Goal: Task Accomplishment & Management: Manage account settings

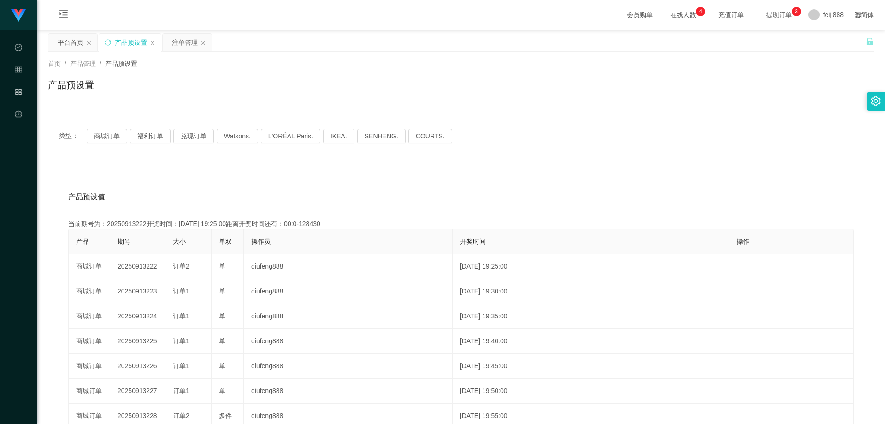
click at [190, 85] on div "产品预设置" at bounding box center [461, 88] width 826 height 21
click at [71, 38] on div "平台首页" at bounding box center [71, 43] width 26 height 18
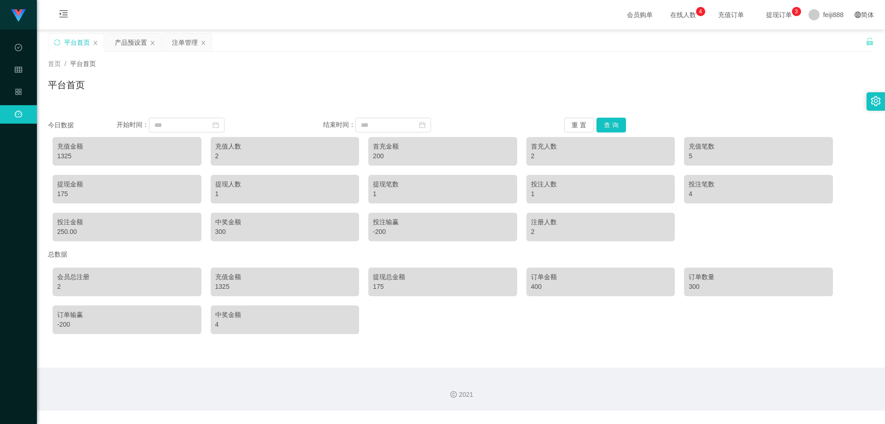
click at [243, 77] on div "首页 / 平台首页 / 平台首页" at bounding box center [461, 79] width 826 height 40
click at [266, 81] on div "平台首页" at bounding box center [461, 88] width 826 height 21
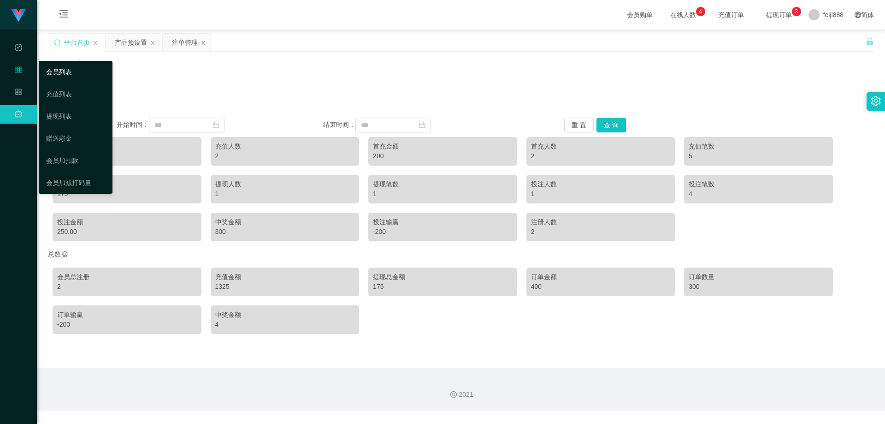
click at [75, 70] on link "会员列表" at bounding box center [75, 72] width 59 height 18
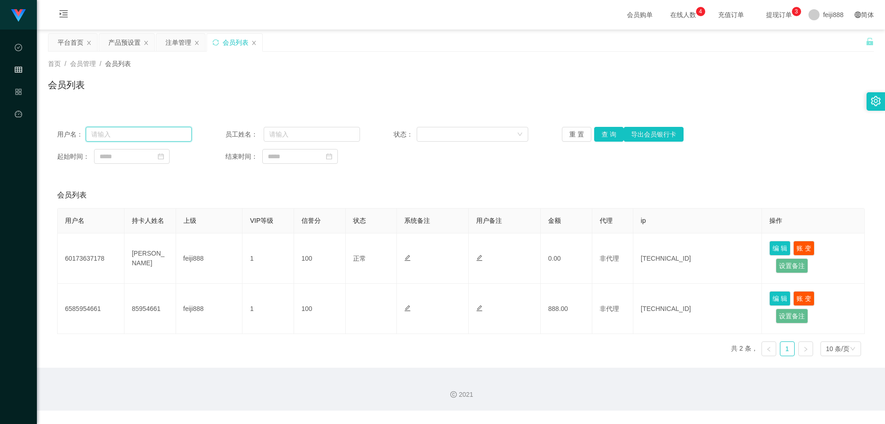
click at [146, 133] on input "text" at bounding box center [139, 134] width 106 height 15
paste input "Moo780"
type input "Moo780"
click at [602, 136] on button "查 询" at bounding box center [609, 134] width 30 height 15
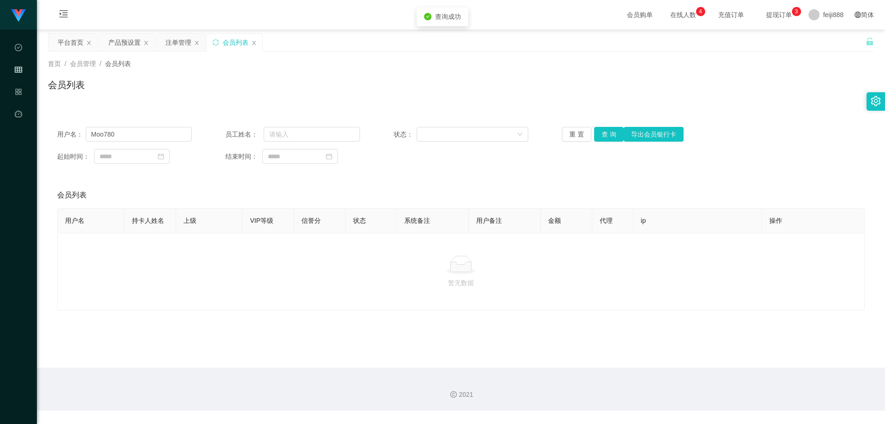
click at [579, 156] on div "起始时间： 结束时间：" at bounding box center [461, 156] width 808 height 15
click at [574, 160] on div "起始时间： 结束时间：" at bounding box center [461, 156] width 808 height 15
click at [498, 173] on div "用户名： Moo780 员工姓名： 状态： 重 置 查 询 导出会员银行卡 起始时间： 结束时间： 会员列表 用户名 持卡人姓名 上级 VIP等级 信誉分 状…" at bounding box center [461, 214] width 826 height 193
click at [600, 150] on div "起始时间： 结束时间：" at bounding box center [461, 156] width 808 height 15
drag, startPoint x: 367, startPoint y: 173, endPoint x: 392, endPoint y: 172, distance: 24.4
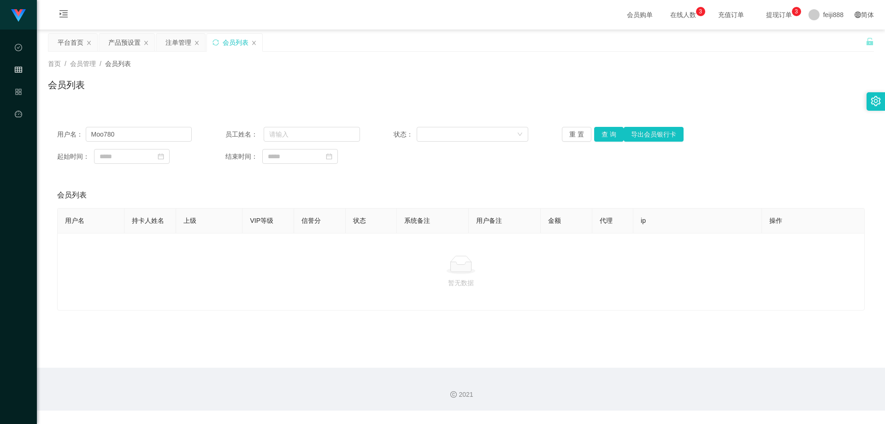
click at [367, 173] on div "用户名： Moo780 员工姓名： 状态： 重 置 查 询 导出会员银行卡 起始时间： 结束时间： 会员列表 用户名 持卡人姓名 上级 VIP等级 信誉分 状…" at bounding box center [461, 214] width 826 height 193
click at [249, 60] on div "首页 / 会员管理 / 会员列表 /" at bounding box center [461, 64] width 826 height 10
click at [57, 43] on div "平台首页" at bounding box center [72, 43] width 49 height 18
click at [607, 132] on button "查 询" at bounding box center [609, 134] width 30 height 15
click at [532, 95] on div "会员列表" at bounding box center [461, 88] width 826 height 21
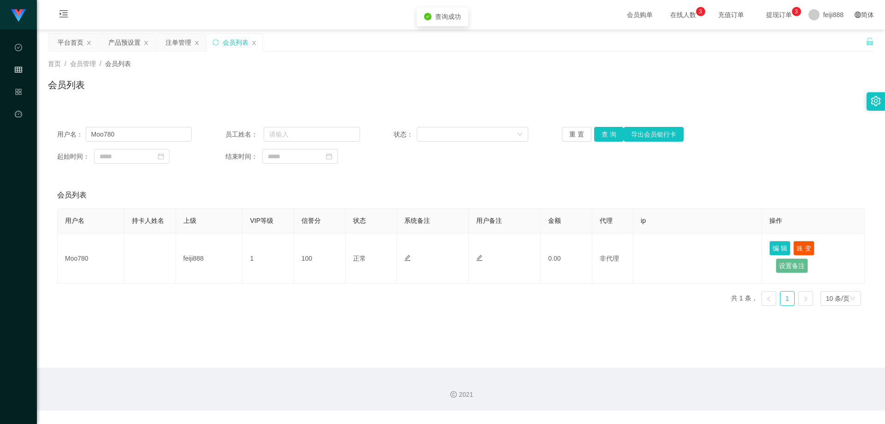
click at [420, 86] on div "会员列表" at bounding box center [461, 88] width 826 height 21
drag, startPoint x: 352, startPoint y: 82, endPoint x: 518, endPoint y: 144, distance: 177.7
click at [352, 82] on div "会员列表" at bounding box center [461, 88] width 826 height 21
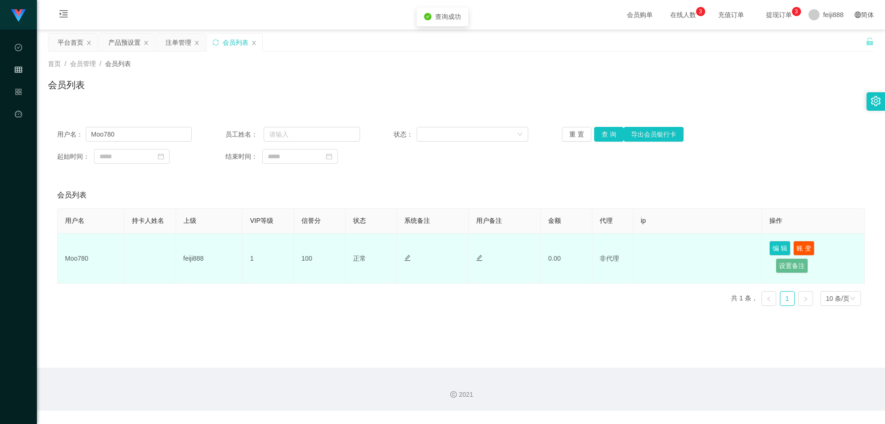
click at [612, 243] on td "非代理" at bounding box center [612, 258] width 41 height 50
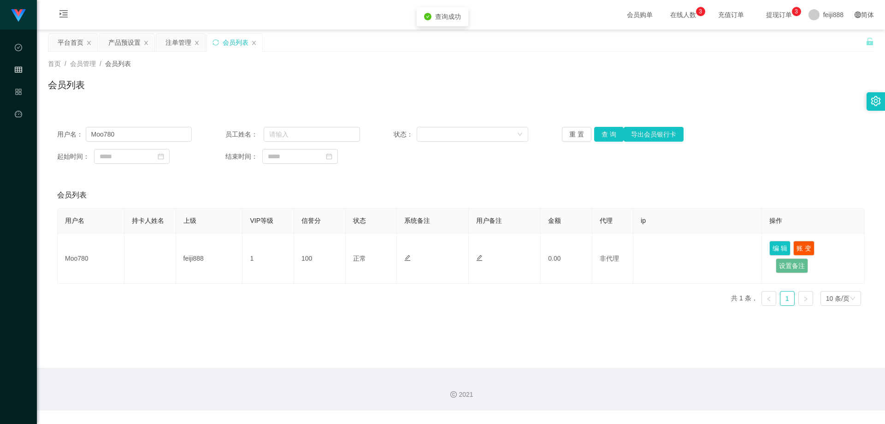
click at [572, 183] on div "会员列表" at bounding box center [461, 195] width 808 height 26
click at [249, 98] on div "会员列表" at bounding box center [461, 88] width 826 height 21
click at [61, 42] on div "平台首页" at bounding box center [71, 43] width 26 height 18
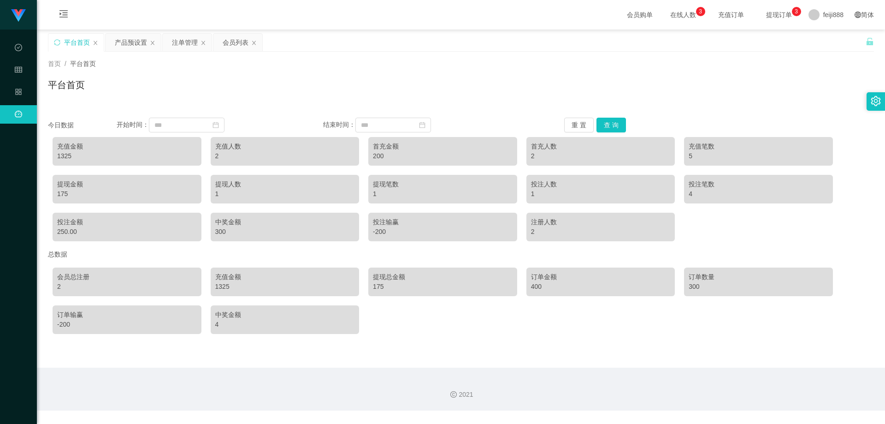
click at [432, 80] on div "平台首页" at bounding box center [461, 88] width 826 height 21
click at [277, 85] on div "平台首页" at bounding box center [461, 88] width 826 height 21
click at [124, 42] on div "产品预设置" at bounding box center [131, 43] width 32 height 18
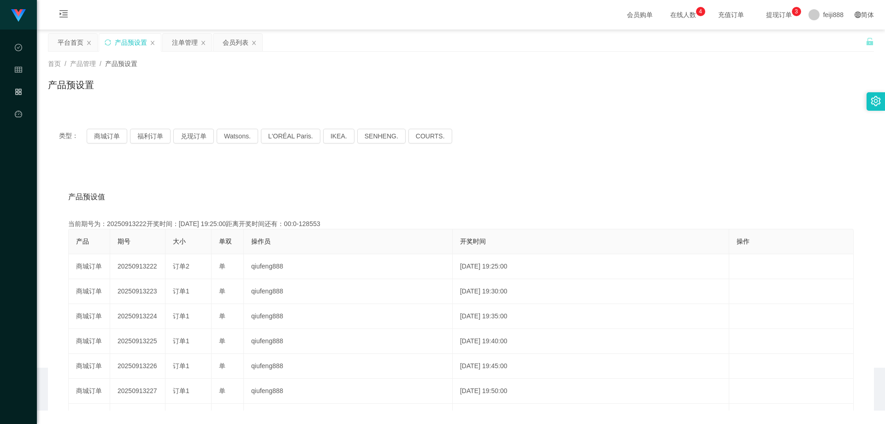
click at [105, 100] on div "首页 / 产品管理 / 产品预设置 / 产品预设置" at bounding box center [461, 79] width 848 height 55
click at [100, 136] on button "商城订单" at bounding box center [107, 136] width 41 height 15
click at [244, 192] on div "产品预设值 添加期号" at bounding box center [461, 197] width 786 height 26
click at [275, 175] on div "产品预设值 添加期号 当前期号为：20250915121开奖时间：[DATE] 11:00:00距离开奖时间还有： 产品 期号 大小 单双 操作员 开奖时间 …" at bounding box center [461, 354] width 826 height 380
click at [273, 176] on div "产品预设值 添加期号 当前期号为：20250915121开奖时间：[DATE] 11:00:00距离开奖时间还有：03:42 产品 期号 大小 单双 操作员 …" at bounding box center [461, 354] width 826 height 380
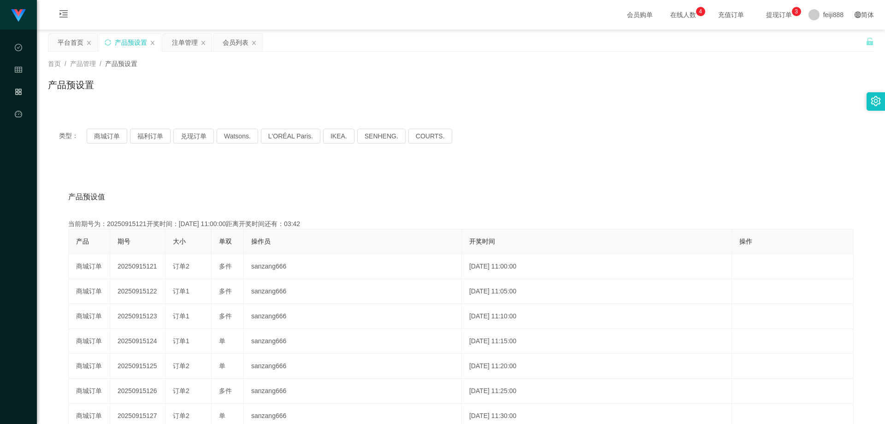
click at [202, 199] on div "产品预设值 添加期号" at bounding box center [461, 197] width 786 height 26
click at [137, 221] on div "当前期号为：20250915121开奖时间：[DATE] 11:00:00距离开奖时间还有：03:41" at bounding box center [461, 224] width 786 height 10
copy div "20250915121"
click at [303, 196] on div "产品预设值 添加期号" at bounding box center [461, 197] width 786 height 26
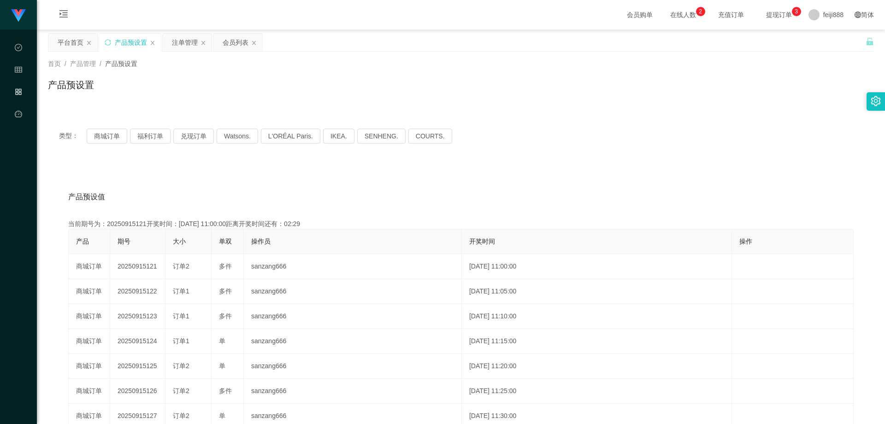
click at [307, 188] on div "产品预设值 添加期号" at bounding box center [461, 197] width 786 height 26
click at [472, 184] on div "产品预设值 添加期号" at bounding box center [461, 197] width 786 height 26
click at [397, 195] on div "产品预设值 添加期号" at bounding box center [461, 197] width 786 height 26
drag, startPoint x: 546, startPoint y: 199, endPoint x: 562, endPoint y: 196, distance: 15.8
click at [551, 199] on div "产品预设值 添加期号" at bounding box center [461, 197] width 786 height 26
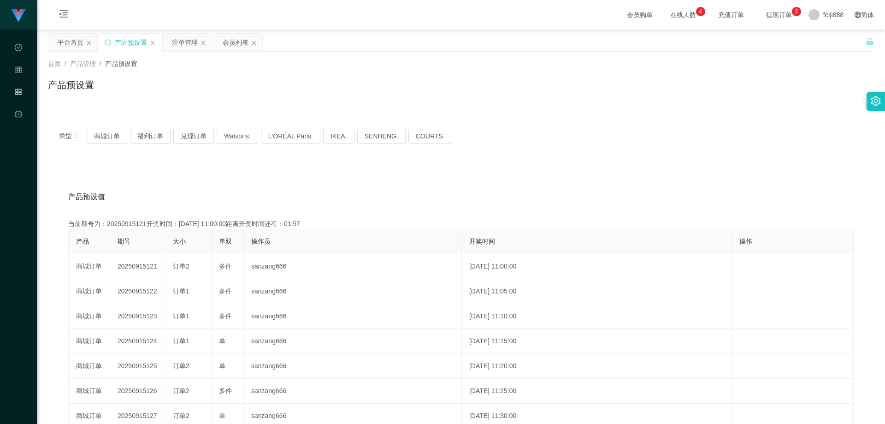
click at [775, 106] on div "首页 / 产品管理 / 产品预设置 / 产品预设置 类型： 商城订单 福利订单 兑现订单 Watsons. L'ORÉAL Paris. IKEA. [GEO…" at bounding box center [461, 298] width 826 height 492
click at [432, 190] on div "产品预设值 添加期号" at bounding box center [461, 197] width 786 height 26
click at [415, 188] on div "产品预设值 添加期号" at bounding box center [461, 197] width 786 height 26
click at [405, 192] on div "产品预设值 添加期号" at bounding box center [461, 197] width 786 height 26
click at [286, 62] on div "首页 / 产品管理 / 产品预设置 /" at bounding box center [461, 64] width 826 height 10
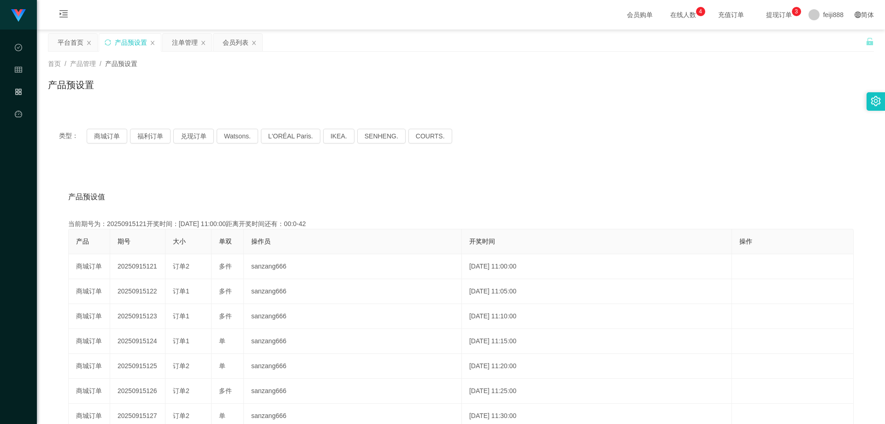
click at [263, 168] on div "产品预设值 添加期号 当前期号为：20250915121开奖时间：[DATE] 11:00:00距离开奖时间还有：00:0-42 产品 期号 大小 单双 操作…" at bounding box center [461, 354] width 826 height 380
click at [249, 167] on div "产品预设值 添加期号 当前期号为：20250915121开奖时间：[DATE] 11:00:00距离开奖时间还有：00:0-42 产品 期号 大小 单双 操作…" at bounding box center [461, 354] width 826 height 380
click at [249, 80] on div "产品预设置" at bounding box center [461, 88] width 826 height 21
click at [109, 43] on icon "图标: sync" at bounding box center [108, 42] width 6 height 6
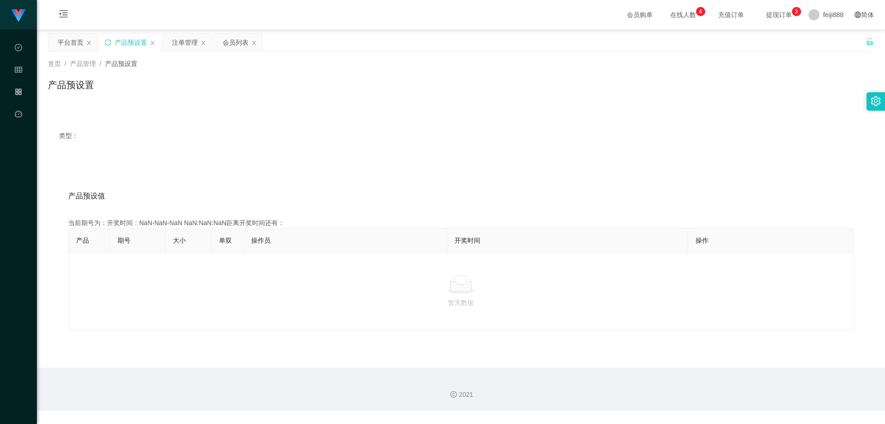
click at [221, 77] on main "关闭左侧 关闭右侧 关闭其它 刷新页面 平台首页 产品预设置 注单管理 会员列表 首页 / 产品管理 / 产品预设置 / 产品预设置 类型： 产品预设值 添加…" at bounding box center [461, 199] width 848 height 338
click at [89, 43] on icon "图标: close" at bounding box center [89, 43] width 6 height 6
click at [135, 47] on div "注单管理" at bounding box center [134, 43] width 26 height 18
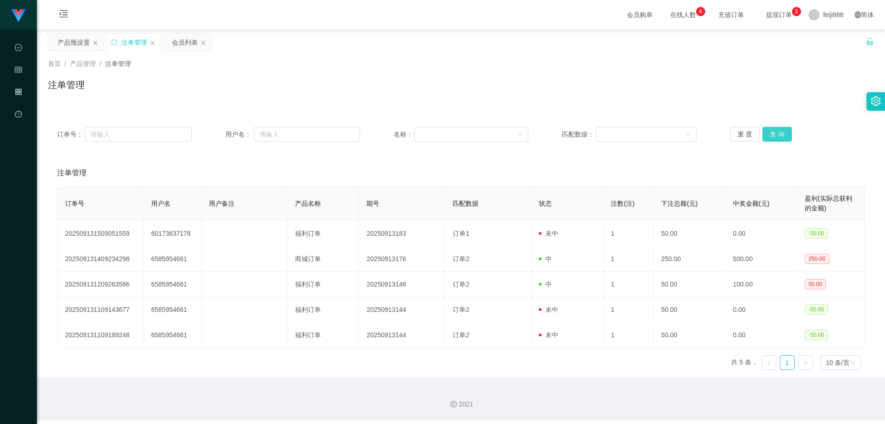
click at [777, 135] on button "查 询" at bounding box center [778, 134] width 30 height 15
click at [783, 104] on div "首页 / 产品管理 / 注单管理 / 注单管理" at bounding box center [461, 79] width 848 height 55
drag, startPoint x: 433, startPoint y: 58, endPoint x: 447, endPoint y: 63, distance: 14.9
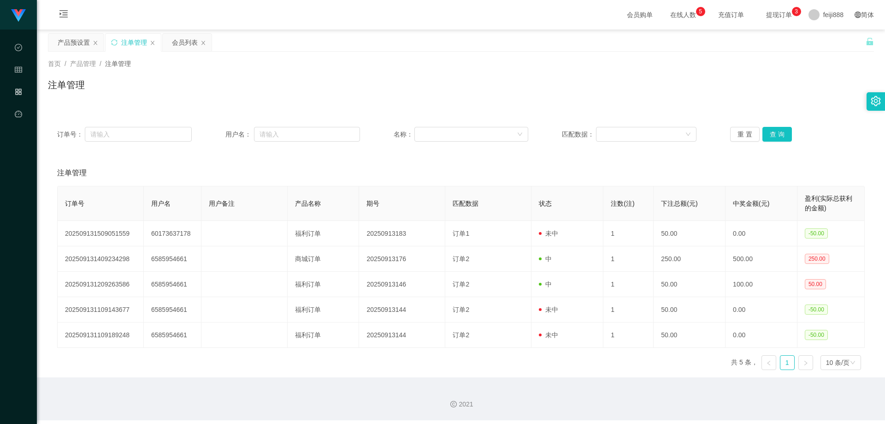
click at [434, 58] on div "首页 / 产品管理 / 注单管理 / 注单管理" at bounding box center [461, 79] width 848 height 55
drag, startPoint x: 768, startPoint y: 128, endPoint x: 772, endPoint y: 131, distance: 5.6
click at [768, 129] on button "查 询" at bounding box center [778, 134] width 30 height 15
click at [779, 133] on button "查 询" at bounding box center [778, 134] width 30 height 15
drag, startPoint x: 583, startPoint y: 74, endPoint x: 589, endPoint y: 74, distance: 6.5
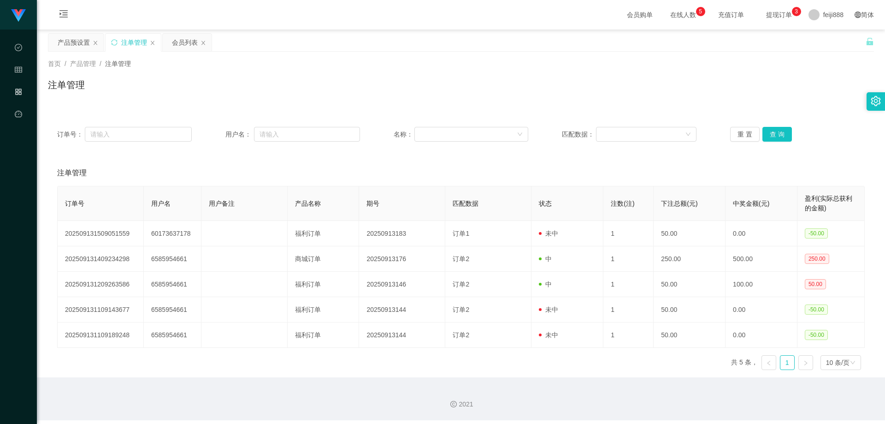
click at [583, 74] on div "首页 / 产品管理 / 注单管理 / 注单管理" at bounding box center [461, 79] width 826 height 40
click at [589, 74] on div "首页 / 产品管理 / 注单管理 / 注单管理" at bounding box center [461, 79] width 826 height 40
click at [778, 136] on button "查 询" at bounding box center [778, 134] width 30 height 15
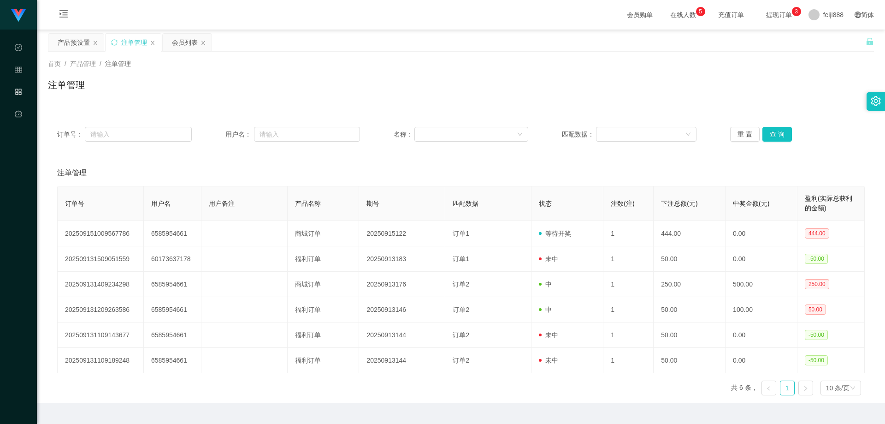
click at [773, 79] on div "注单管理" at bounding box center [461, 88] width 826 height 21
drag, startPoint x: 312, startPoint y: 152, endPoint x: 272, endPoint y: 156, distance: 39.9
click at [312, 152] on div "订单号： 用户名： 名称： 匹配数据： 重 置 查 询 注单管理 订单号 用户名 用户备注 产品名称 期号 匹配数据 状态 注数(注) 下注总额(元) 中奖金…" at bounding box center [461, 260] width 826 height 285
drag, startPoint x: 191, startPoint y: 92, endPoint x: 327, endPoint y: 96, distance: 136.1
click at [194, 91] on div "注单管理" at bounding box center [461, 88] width 826 height 21
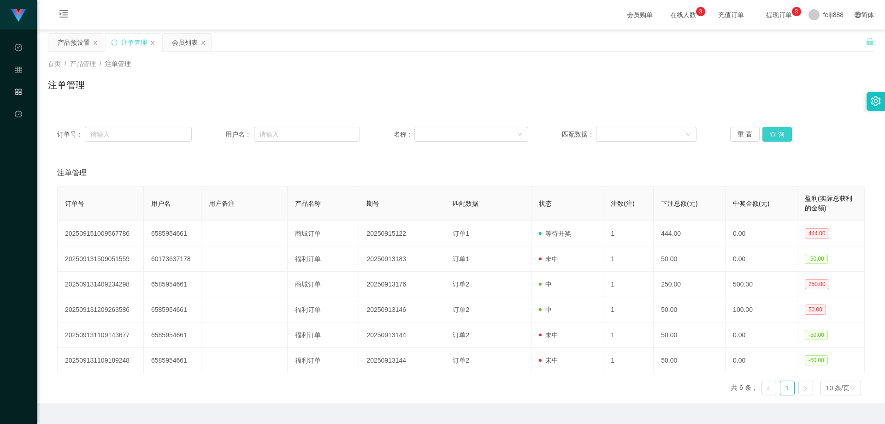
click at [786, 136] on button "查 询" at bounding box center [778, 134] width 30 height 15
click at [541, 77] on div "首页 / 产品管理 / 注单管理 / 注单管理" at bounding box center [461, 79] width 826 height 40
click at [69, 43] on div "产品预设置" at bounding box center [74, 43] width 32 height 18
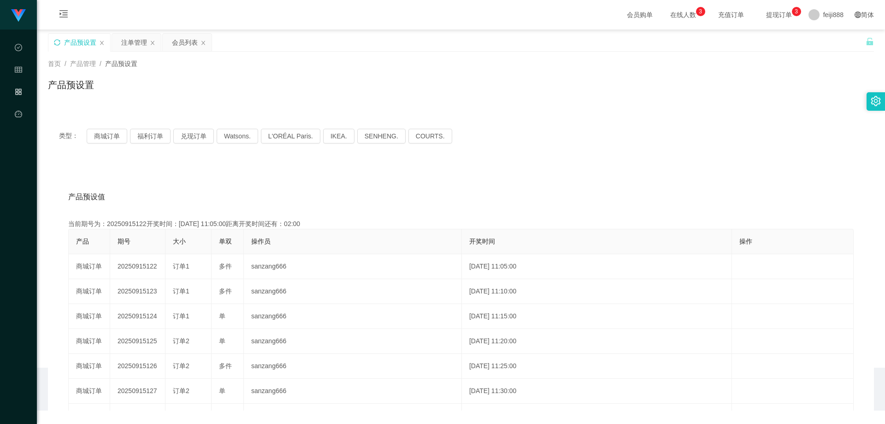
click at [355, 81] on div "产品预设置" at bounding box center [461, 88] width 826 height 21
drag, startPoint x: 287, startPoint y: 177, endPoint x: 279, endPoint y: 151, distance: 27.6
click at [287, 179] on div "产品预设值 添加期号 当前期号为：20250915122开奖时间：[DATE] 11:05:00距离开奖时间还有：01:59 产品 期号 大小 单双 操作员 …" at bounding box center [461, 354] width 826 height 380
drag, startPoint x: 259, startPoint y: 86, endPoint x: 169, endPoint y: 69, distance: 91.4
click at [259, 86] on div "产品预设置" at bounding box center [461, 88] width 826 height 21
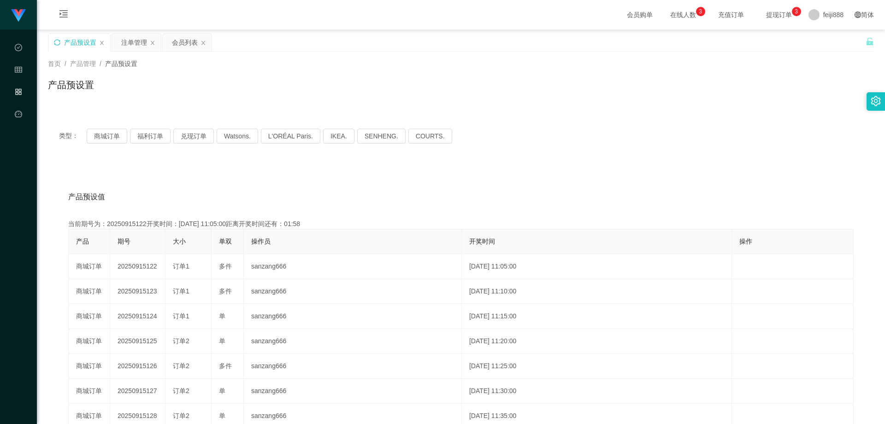
click at [59, 43] on icon "图标: sync" at bounding box center [57, 42] width 6 height 6
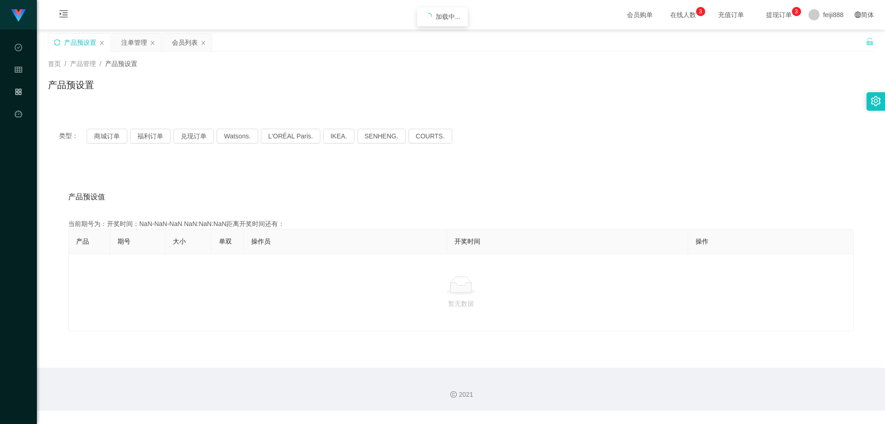
click at [456, 103] on main "关闭左侧 关闭右侧 关闭其它 刷新页面 产品预设置 注单管理 会员列表 首页 / 产品管理 / 产品预设置 / 产品预设置 类型： 商城订单 福利订单 兑现订…" at bounding box center [461, 199] width 848 height 338
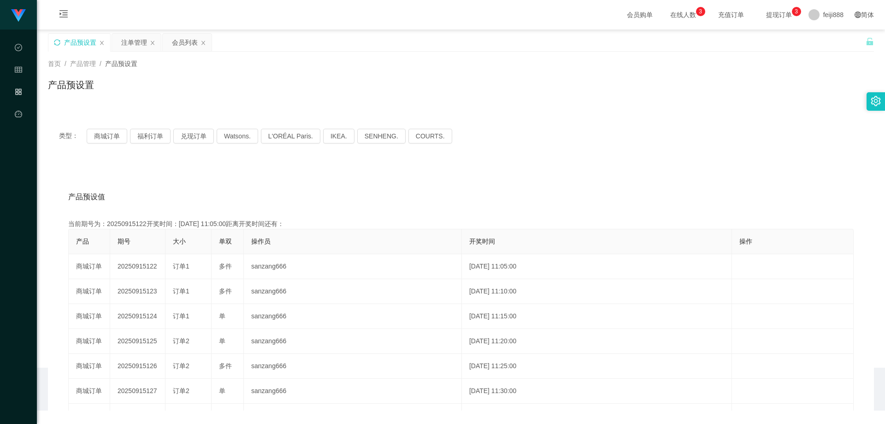
drag, startPoint x: 528, startPoint y: 109, endPoint x: 537, endPoint y: 113, distance: 9.9
click at [529, 109] on div "类型： 商城订单 福利订单 兑现订单 Watsons. L'ORÉAL Paris. IKEA. [GEOGRAPHIC_DATA]. COURTS. 产品预…" at bounding box center [461, 325] width 826 height 437
click at [588, 143] on div "类型： 商城订单 福利订单 兑现订单 Watsons. L'ORÉAL Paris. IKEA. [GEOGRAPHIC_DATA]. COURTS." at bounding box center [461, 136] width 826 height 37
click at [538, 175] on div "产品预设值 添加期号 当前期号为：20250915122开奖时间：[DATE] 11:05:00距离开奖时间还有：01:08 产品 期号 大小 单双 操作员 …" at bounding box center [461, 354] width 826 height 380
click at [490, 183] on div "产品预设值 添加期号 当前期号为：20250915122开奖时间：[DATE] 11:05:00距离开奖时间还有：00:47 产品 期号 大小 单双 操作员 …" at bounding box center [461, 354] width 826 height 380
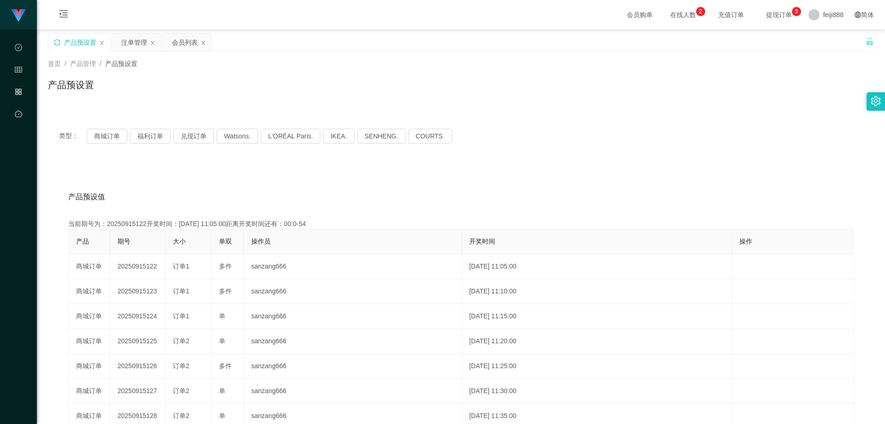
click at [299, 177] on div "产品预设值 添加期号 当前期号为：20250915122开奖时间：[DATE] 11:05:00距离开奖时间还有：00:0-54 产品 期号 大小 单双 操作…" at bounding box center [461, 354] width 826 height 380
drag, startPoint x: 115, startPoint y: 139, endPoint x: 125, endPoint y: 137, distance: 10.9
click at [115, 139] on button "商城订单" at bounding box center [107, 136] width 41 height 15
drag, startPoint x: 215, startPoint y: 87, endPoint x: 133, endPoint y: 57, distance: 87.8
click at [215, 87] on div "产品预设置" at bounding box center [461, 88] width 826 height 21
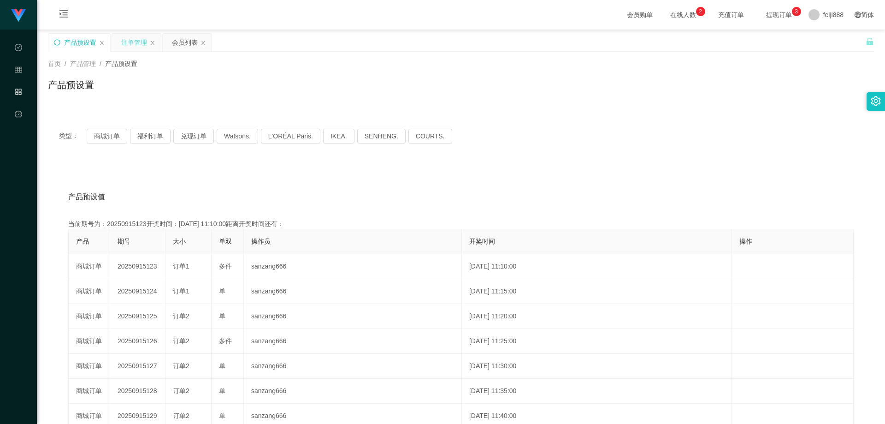
click at [134, 37] on div "注单管理" at bounding box center [134, 43] width 26 height 18
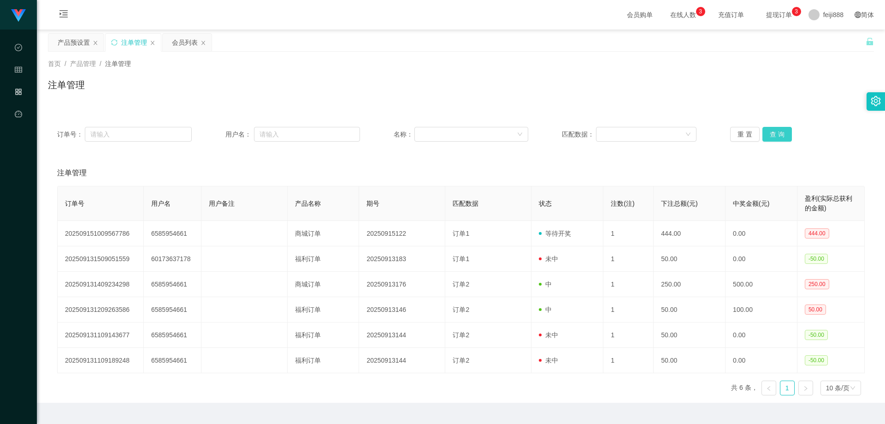
click at [784, 133] on button "查 询" at bounding box center [778, 134] width 30 height 15
click at [577, 101] on div "首页 / 产品管理 / 注单管理 / 注单管理" at bounding box center [461, 79] width 848 height 55
click at [758, 172] on div "注单管理" at bounding box center [461, 173] width 808 height 26
click at [775, 135] on button "查 询" at bounding box center [778, 134] width 30 height 15
click at [598, 165] on div "注单管理" at bounding box center [461, 173] width 808 height 26
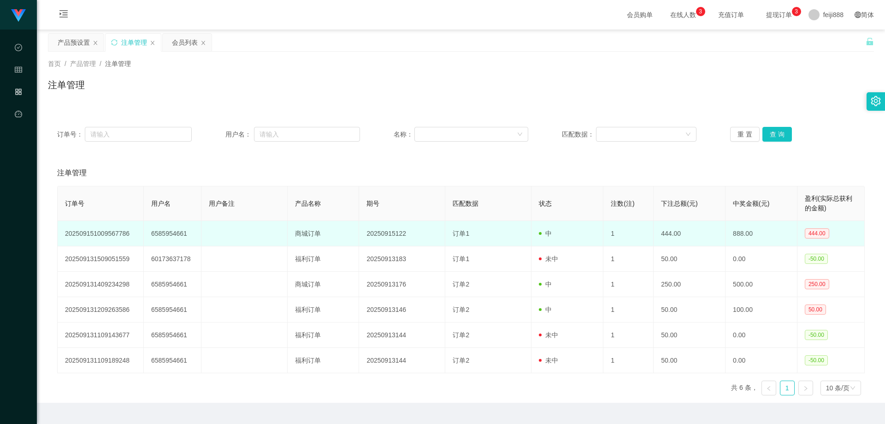
click at [181, 232] on td "6585954661" at bounding box center [173, 233] width 58 height 25
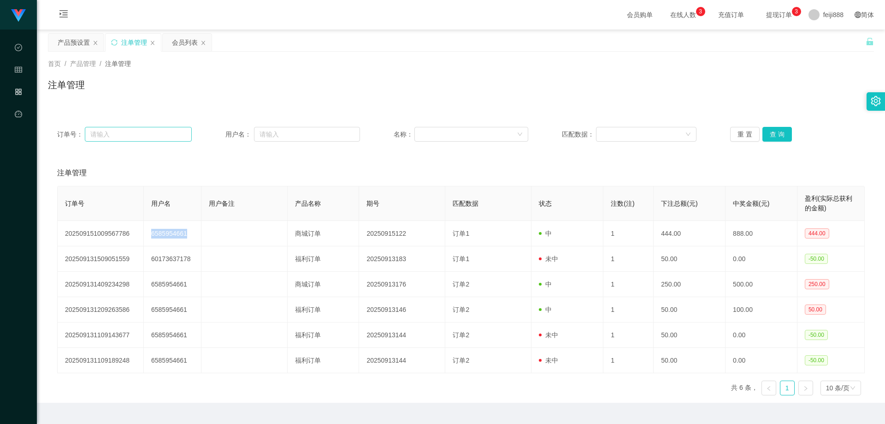
drag, startPoint x: 181, startPoint y: 232, endPoint x: 171, endPoint y: 135, distance: 97.3
click at [181, 232] on td "6585954661" at bounding box center [173, 233] width 58 height 25
copy td "6585954661"
click at [177, 41] on div "会员列表" at bounding box center [185, 43] width 26 height 18
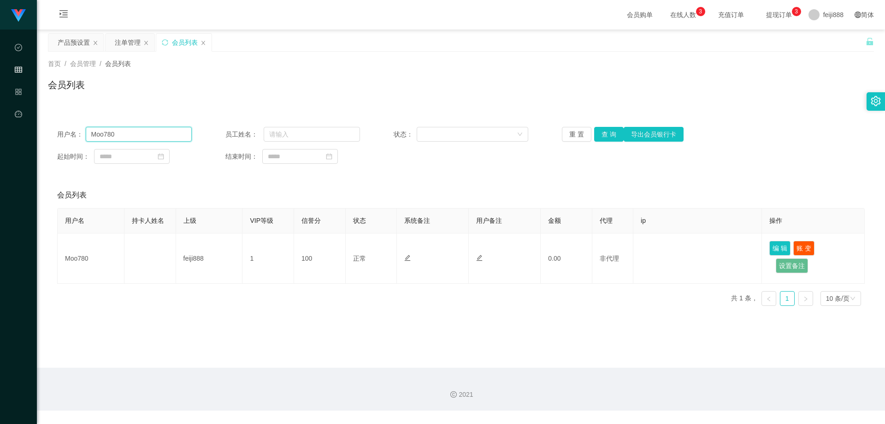
click at [157, 136] on input "Moo780" at bounding box center [139, 134] width 106 height 15
paste input "6585954661"
type input "6585954661"
drag, startPoint x: 606, startPoint y: 136, endPoint x: 587, endPoint y: 151, distance: 24.6
click at [606, 136] on button "查 询" at bounding box center [609, 134] width 30 height 15
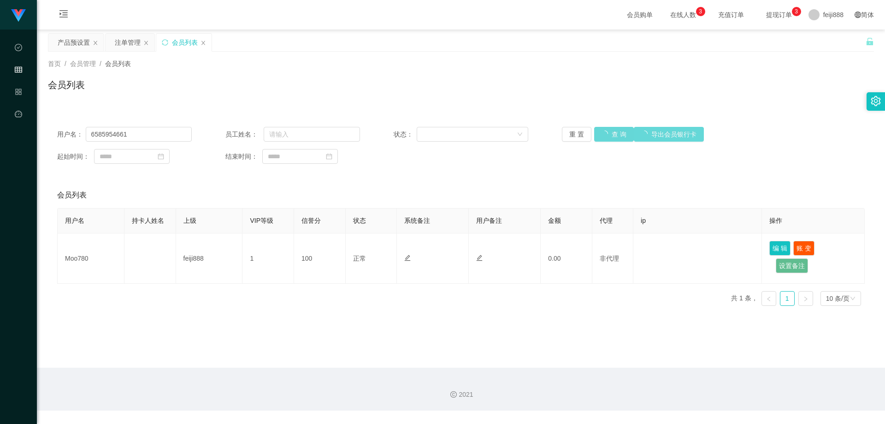
drag, startPoint x: 545, startPoint y: 172, endPoint x: 551, endPoint y: 173, distance: 6.1
click at [546, 172] on div "用户名： 6585954661 员工姓名： 状态： 重 置 查 询 导出会员银行卡 起始时间： 结束时间：" at bounding box center [461, 145] width 826 height 55
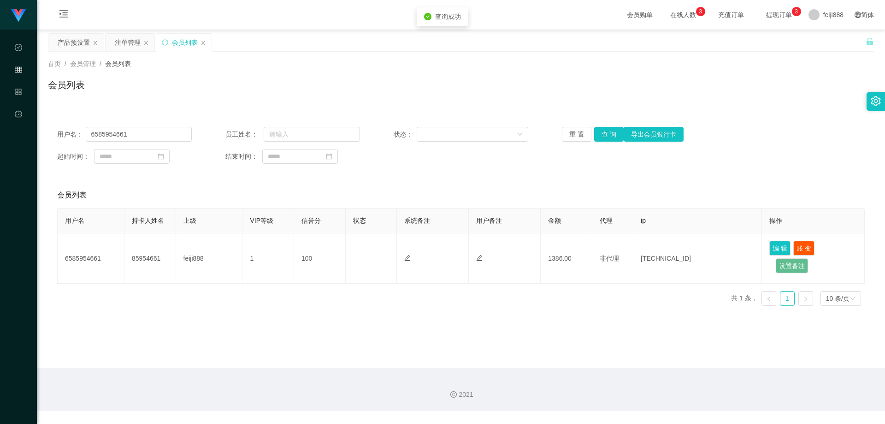
drag, startPoint x: 607, startPoint y: 93, endPoint x: 627, endPoint y: 94, distance: 19.4
click at [612, 93] on div "会员列表" at bounding box center [461, 88] width 826 height 21
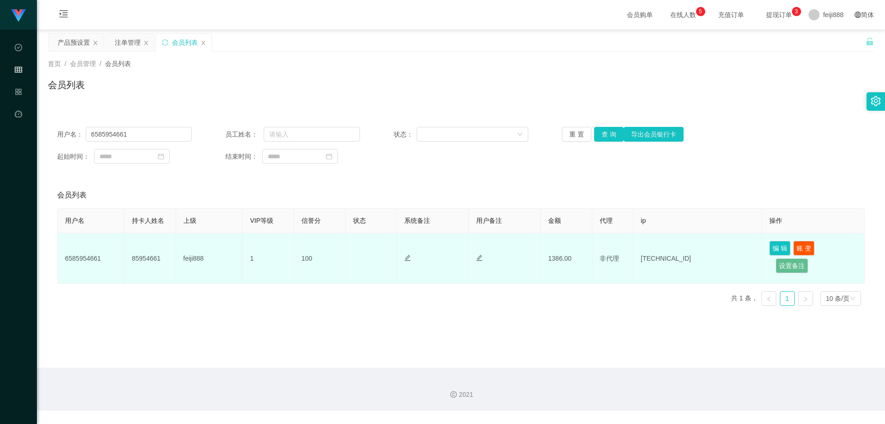
click at [151, 259] on td "85954661" at bounding box center [150, 258] width 52 height 50
click at [150, 259] on td "85954661" at bounding box center [150, 258] width 52 height 50
copy td "85954661"
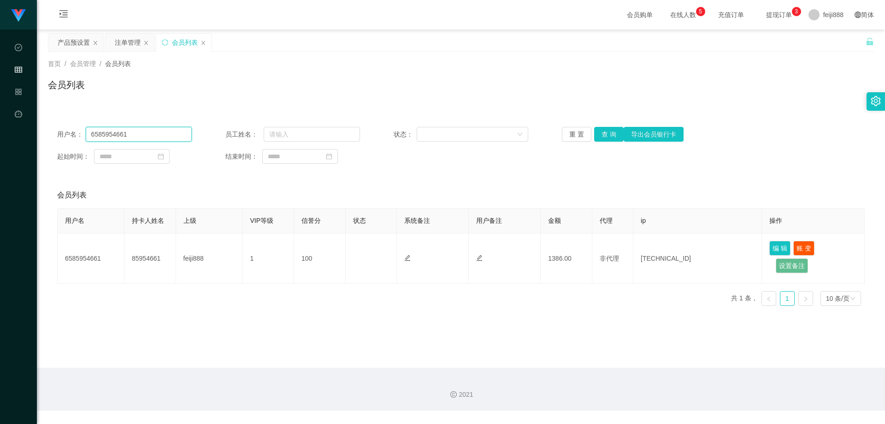
click at [144, 134] on input "6585954661" at bounding box center [139, 134] width 106 height 15
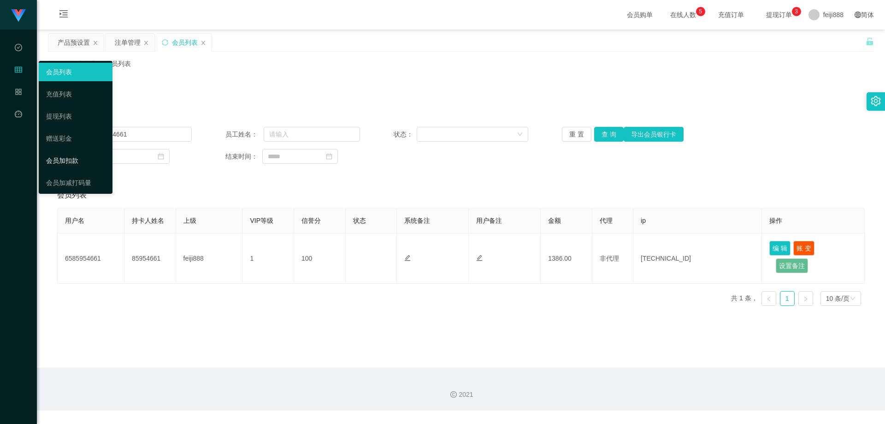
click at [69, 160] on link "会员加扣款" at bounding box center [75, 160] width 59 height 18
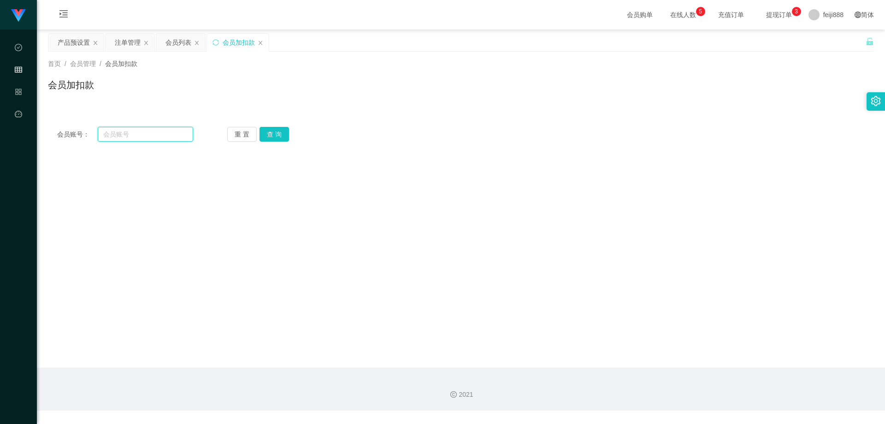
click at [147, 130] on input "text" at bounding box center [145, 134] width 95 height 15
paste input "6585954661"
type input "6585954661"
drag, startPoint x: 264, startPoint y: 131, endPoint x: 280, endPoint y: 141, distance: 19.2
click at [264, 131] on button "查 询" at bounding box center [275, 134] width 30 height 15
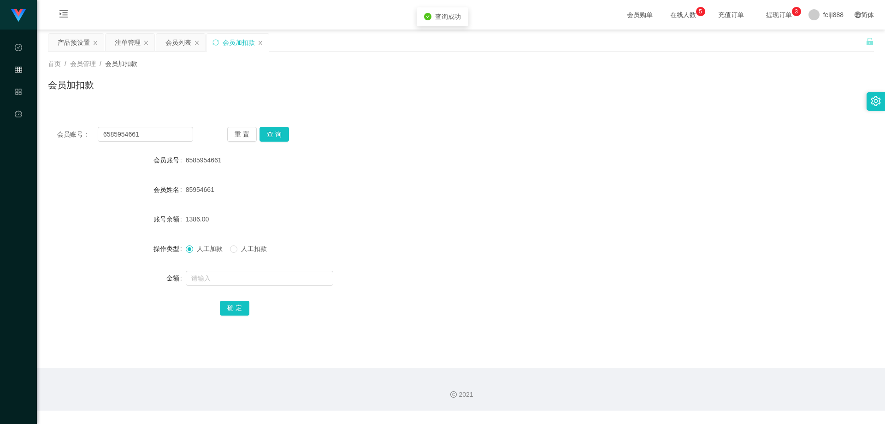
click at [483, 129] on div "会员账号： 6585954661 重 置 查 询" at bounding box center [461, 134] width 826 height 15
click at [470, 199] on form "会员账号 6585954661 会员姓名 85954661 账号余额 1386.00 操作类型 人工加款 人工扣款 金额 确 定" at bounding box center [461, 234] width 826 height 166
